Goal: Information Seeking & Learning: Learn about a topic

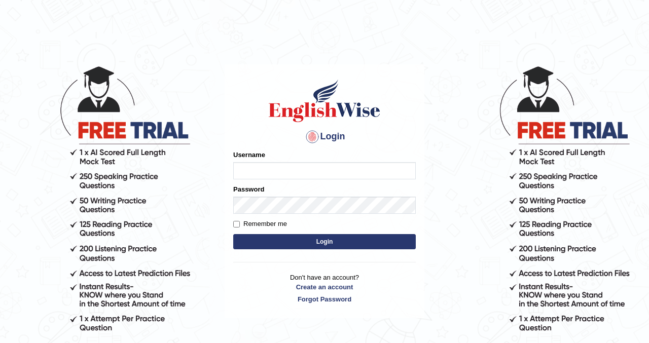
type input "kennyg_"
click at [317, 241] on button "Login" at bounding box center [324, 241] width 183 height 15
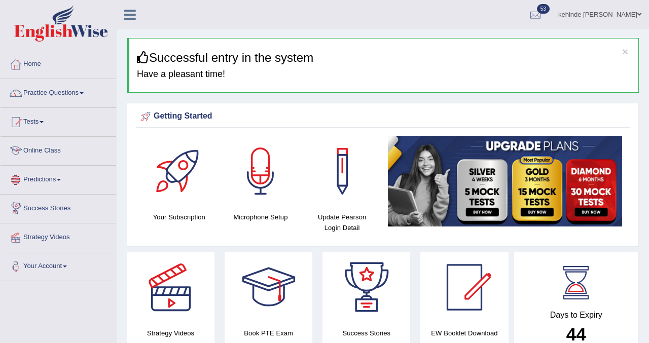
click at [27, 160] on link "Online Class" at bounding box center [59, 149] width 116 height 25
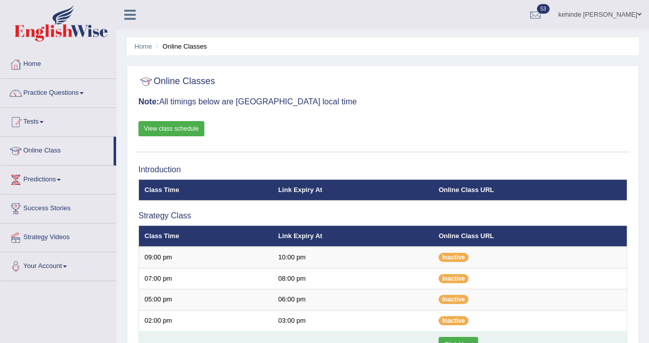
click at [455, 338] on link "Click Here" at bounding box center [458, 344] width 39 height 15
